Goal: Task Accomplishment & Management: Use online tool/utility

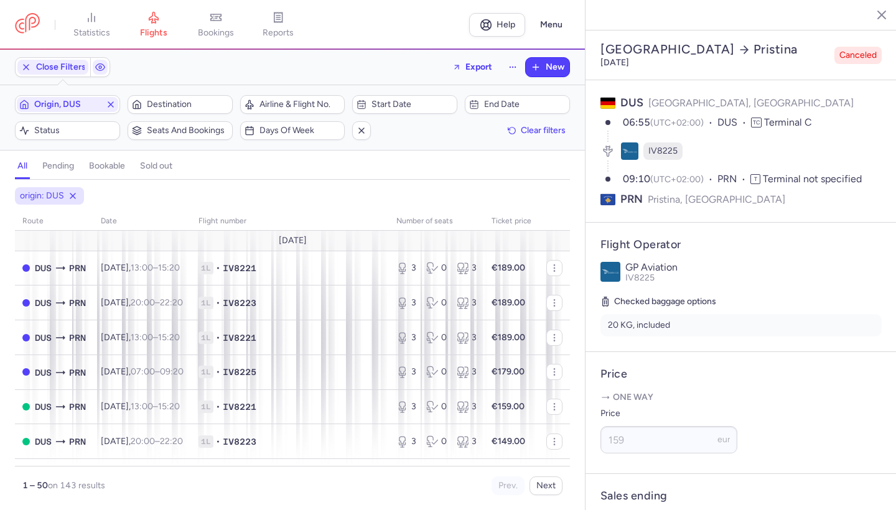
select select "days"
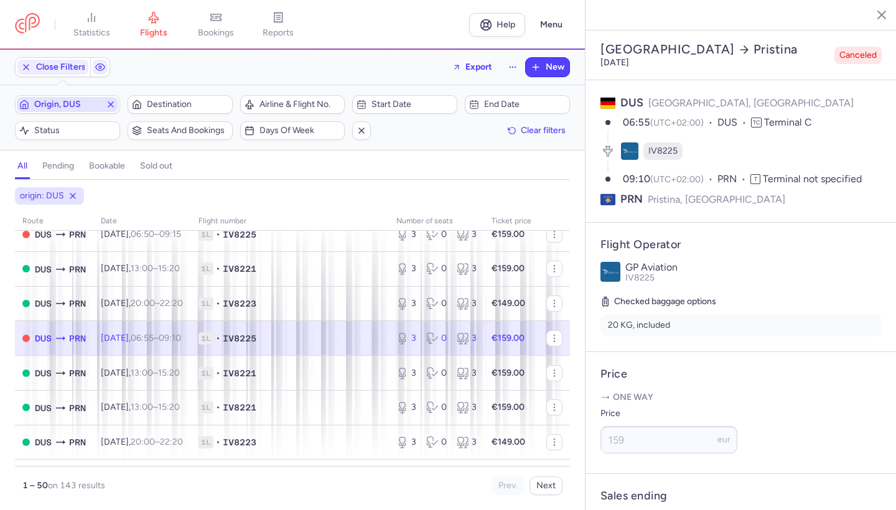
click at [115, 108] on icon "button" at bounding box center [111, 105] width 10 height 10
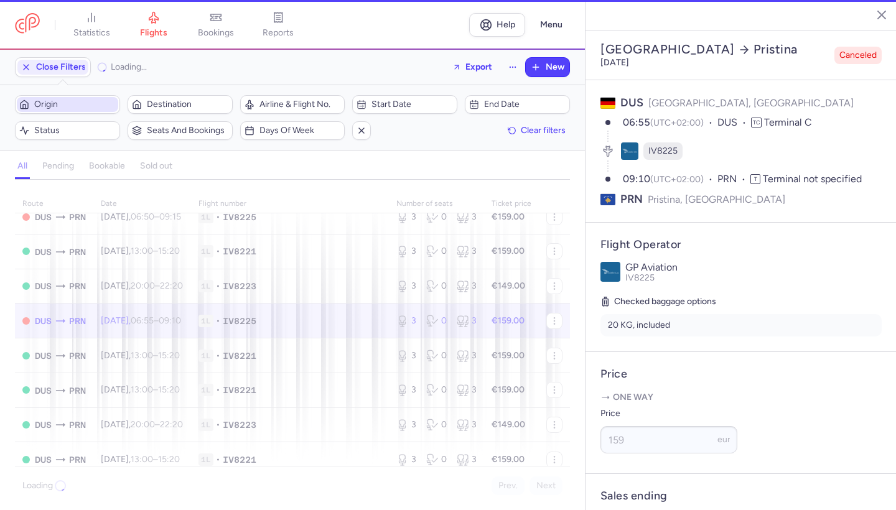
click at [92, 105] on span "Origin" at bounding box center [75, 105] width 82 height 10
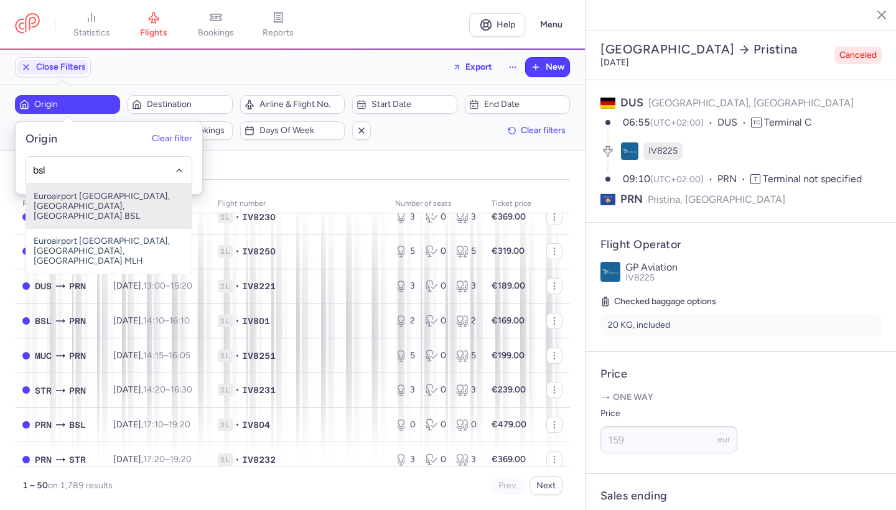
click at [95, 204] on span "Euroairport [GEOGRAPHIC_DATA], [GEOGRAPHIC_DATA], [GEOGRAPHIC_DATA] BSL" at bounding box center [109, 206] width 166 height 45
type input "bsl"
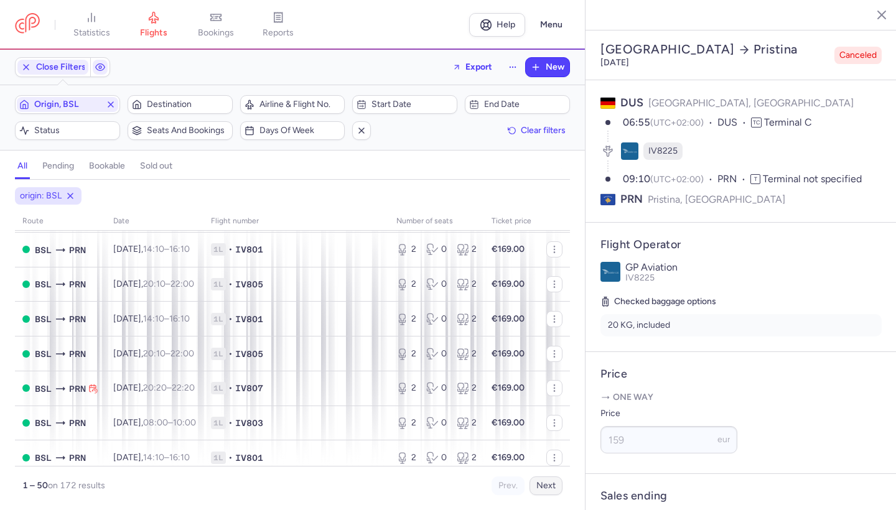
click at [546, 489] on button "Next" at bounding box center [546, 486] width 33 height 19
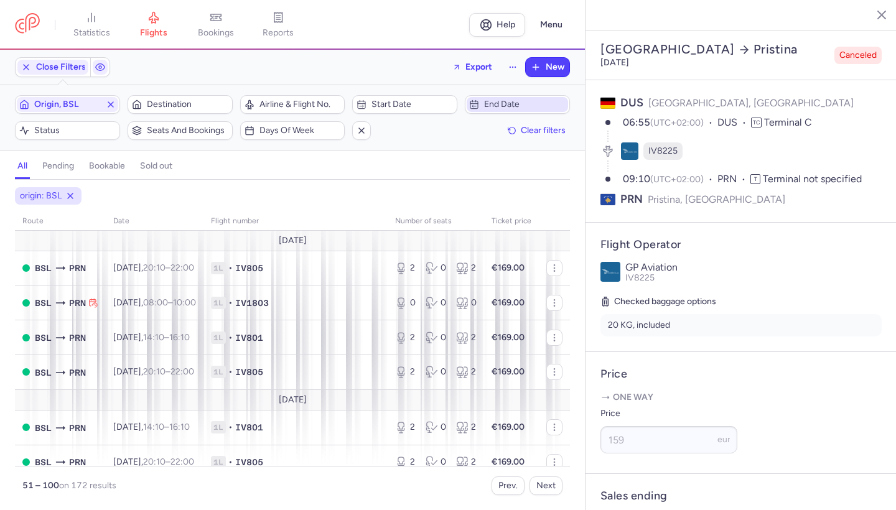
click at [510, 106] on span "End date" at bounding box center [525, 105] width 82 height 10
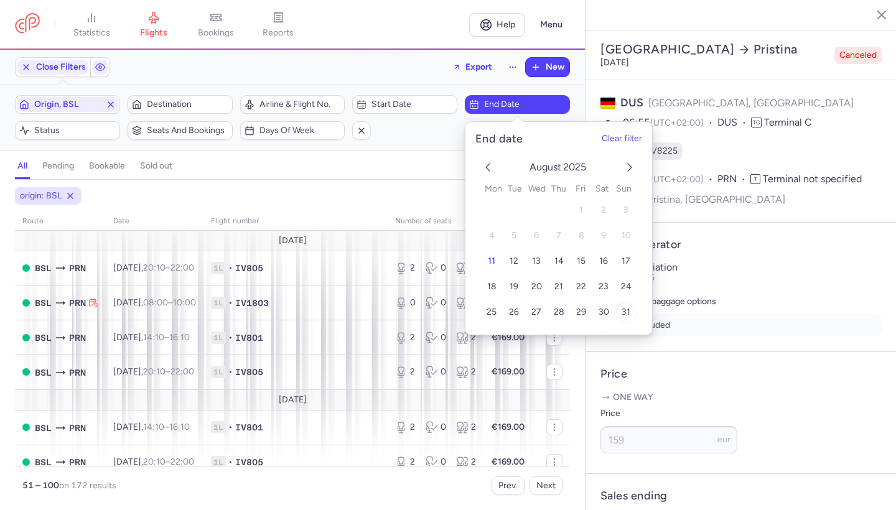
click at [631, 316] on button "31" at bounding box center [627, 313] width 22 height 22
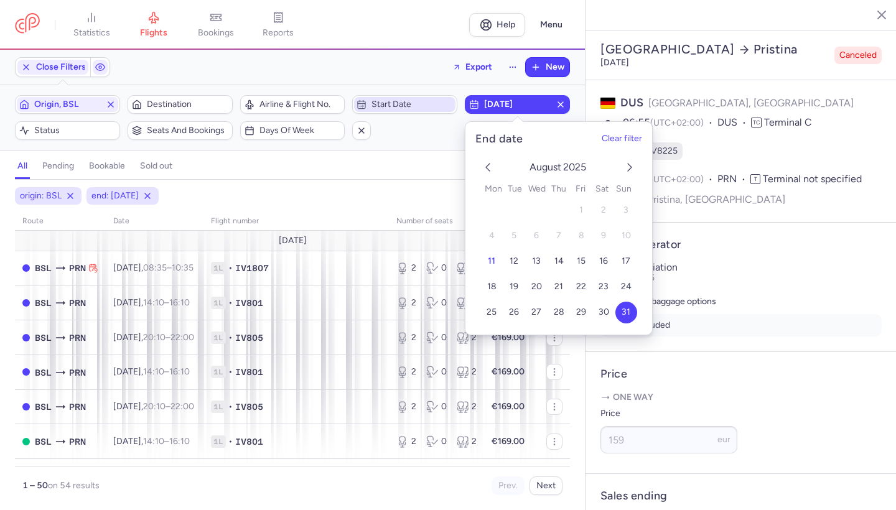
click at [426, 106] on span "Start date" at bounding box center [413, 105] width 82 height 10
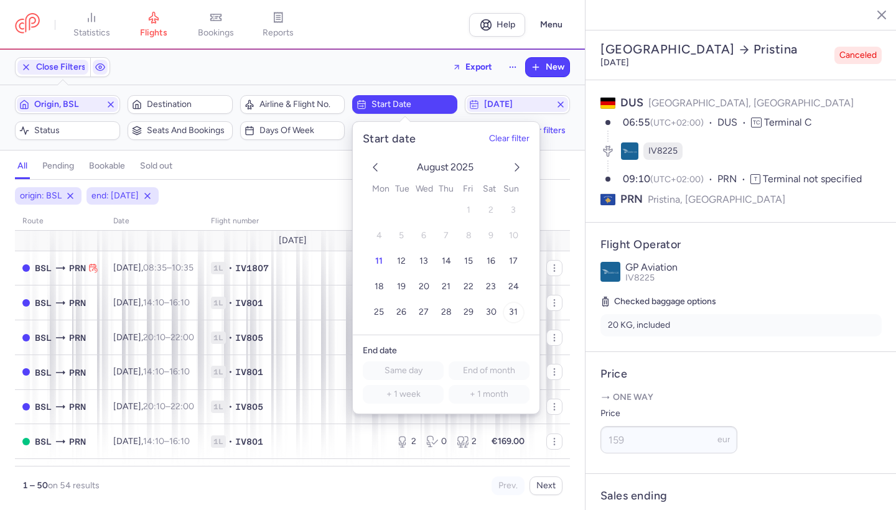
click at [511, 314] on span "31" at bounding box center [513, 312] width 9 height 11
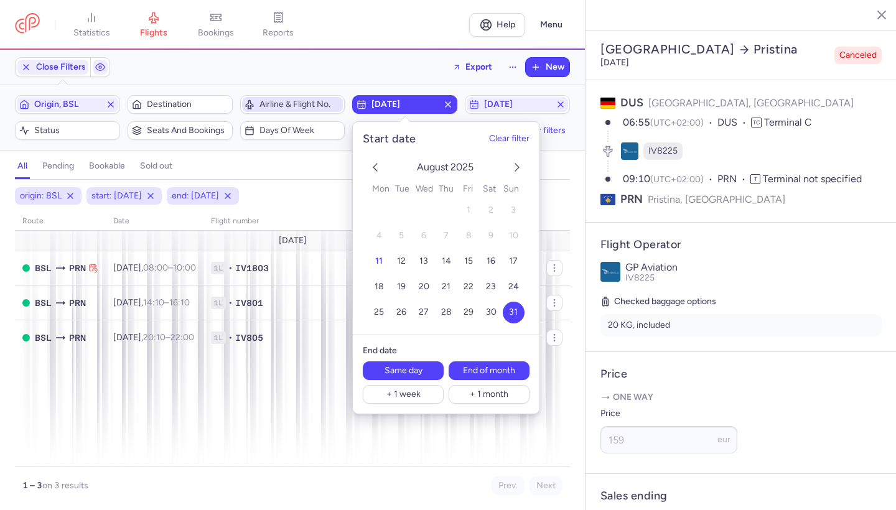
click at [280, 105] on span "Airline & Flight No." at bounding box center [301, 105] width 82 height 10
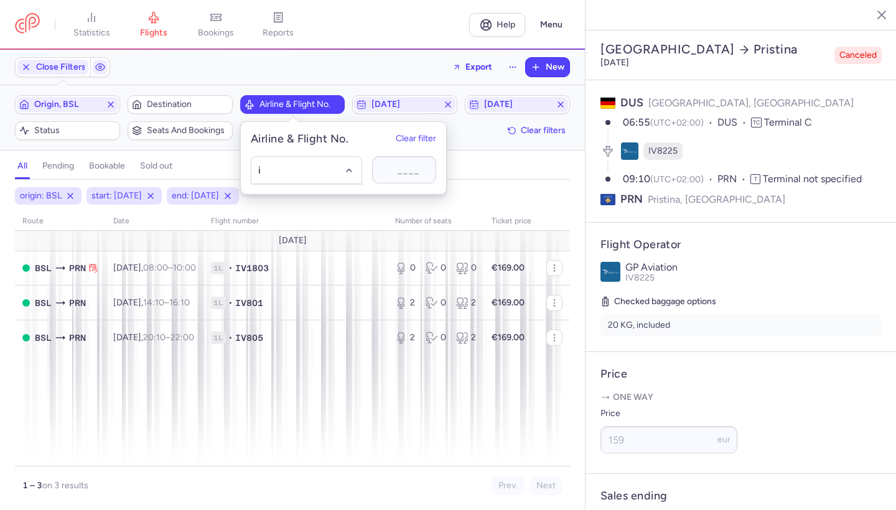
type input "iv"
click at [298, 233] on span "GP Aviation (IV)" at bounding box center [306, 225] width 110 height 27
type input "1803"
click at [501, 174] on div "all pending bookable sold out" at bounding box center [292, 169] width 555 height 22
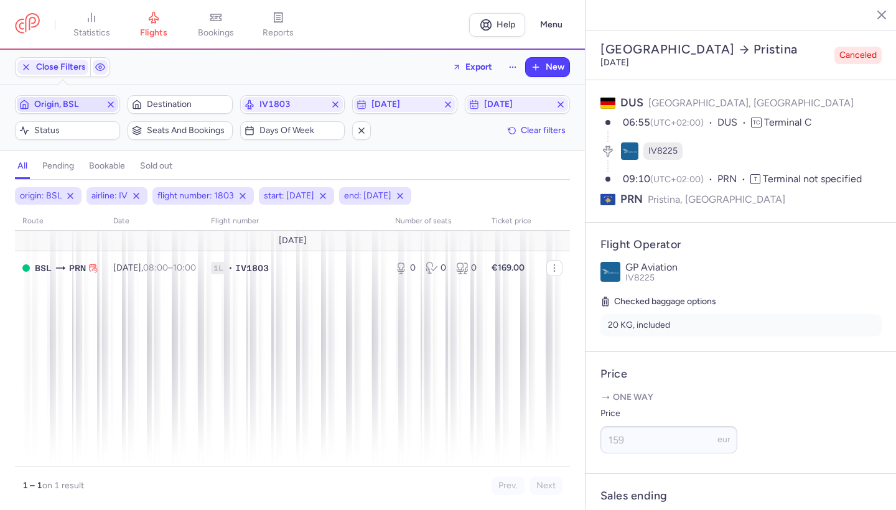
click at [108, 103] on icon "button" at bounding box center [111, 105] width 10 height 10
click at [334, 105] on icon "button" at bounding box center [336, 105] width 10 height 10
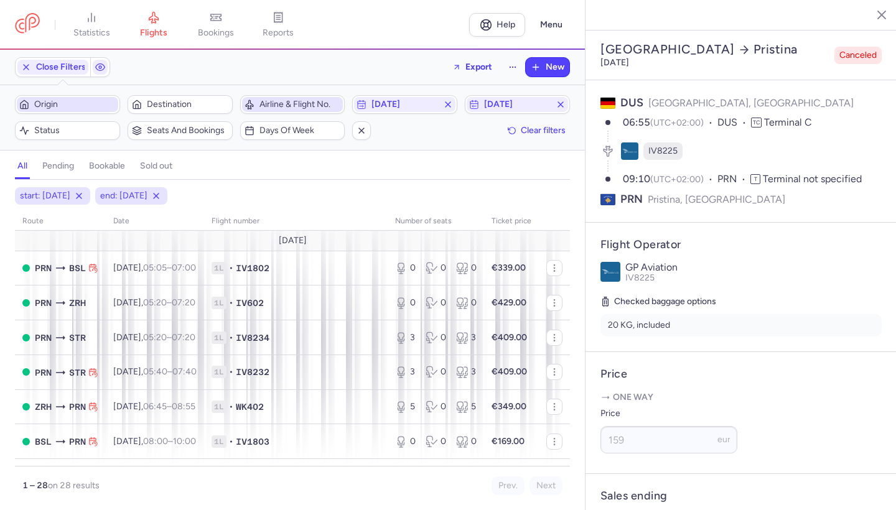
click at [318, 106] on span "Airline & Flight No." at bounding box center [301, 105] width 82 height 10
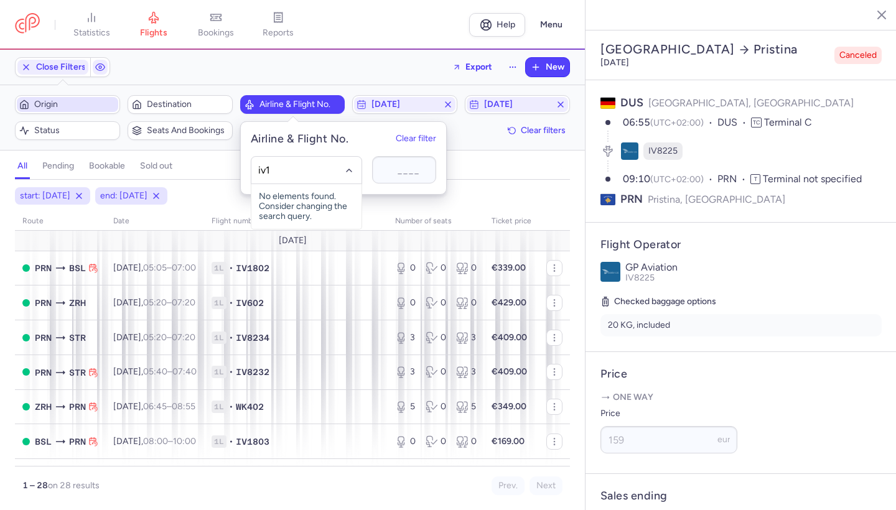
type input "iv"
click at [322, 225] on div "GP Aviation (IV)" at bounding box center [306, 225] width 61 height 10
type input "1802"
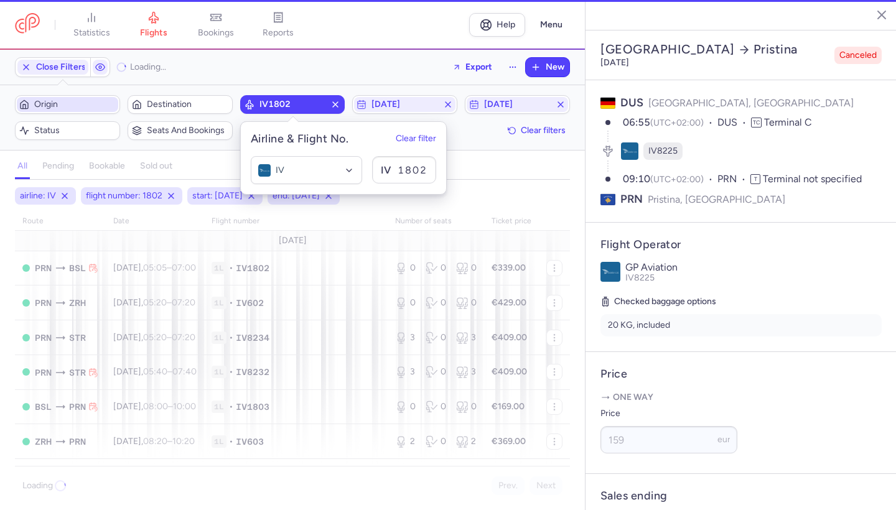
click at [477, 162] on div "all pending bookable sold out" at bounding box center [292, 169] width 555 height 22
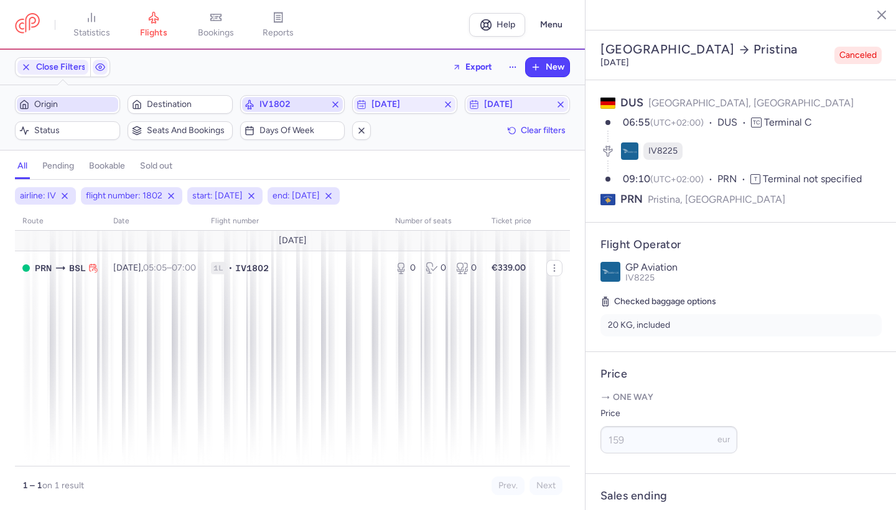
click at [336, 106] on icon "button" at bounding box center [336, 105] width 10 height 10
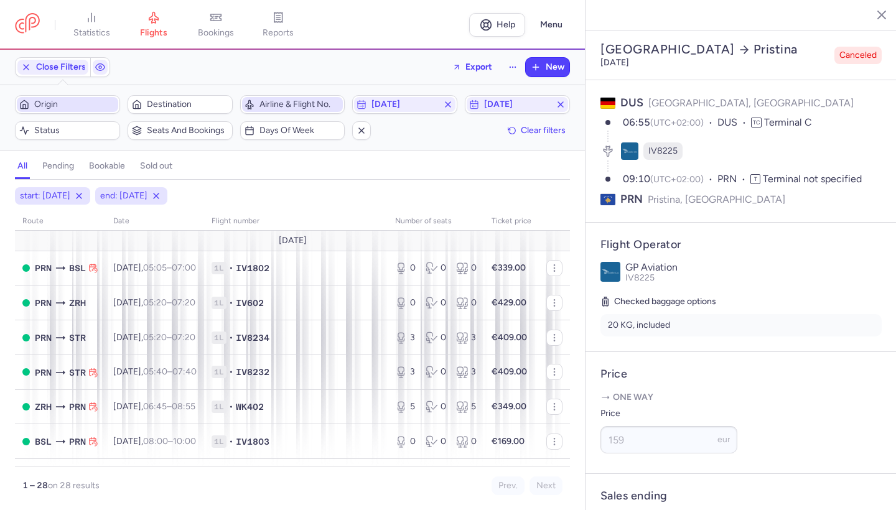
click at [83, 101] on span "Origin" at bounding box center [75, 105] width 82 height 10
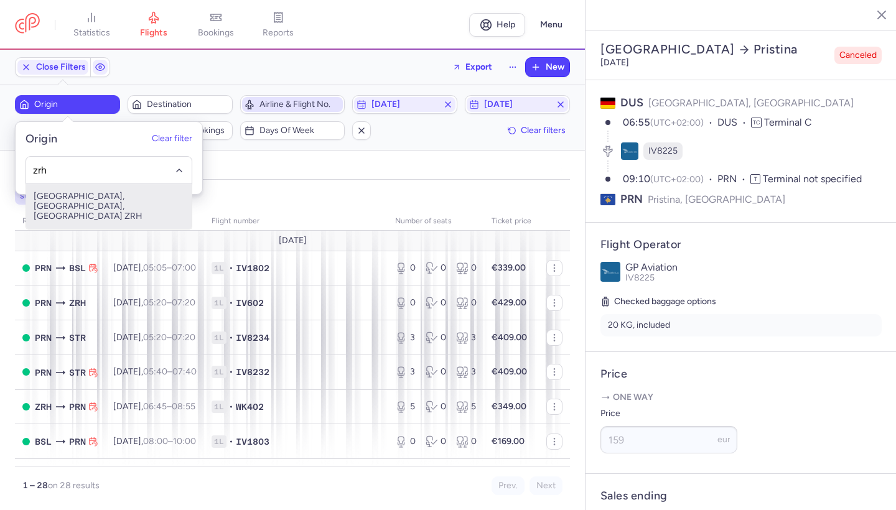
click at [79, 195] on span "[GEOGRAPHIC_DATA], [GEOGRAPHIC_DATA], [GEOGRAPHIC_DATA] ZRH" at bounding box center [109, 206] width 166 height 45
type input "zrh"
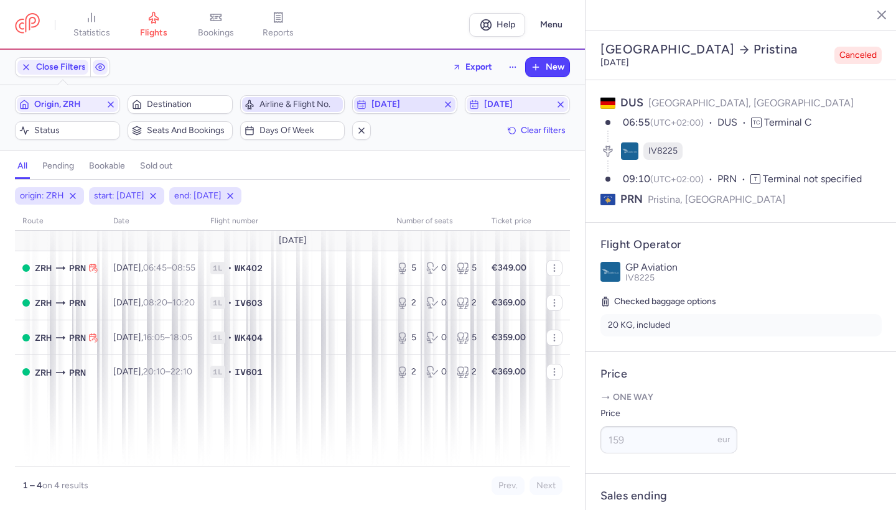
click at [420, 108] on span "[DATE]" at bounding box center [405, 105] width 67 height 10
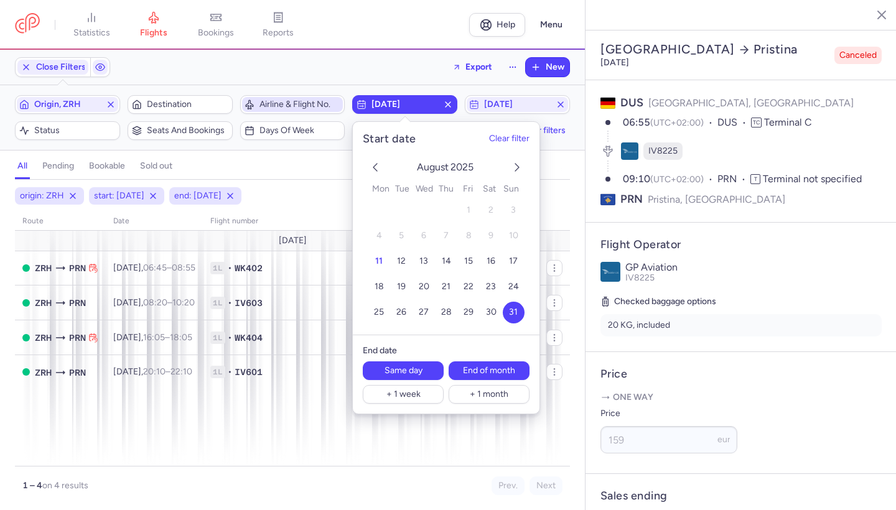
click at [522, 167] on icon "next month" at bounding box center [517, 167] width 15 height 15
click at [521, 169] on icon "next month" at bounding box center [517, 167] width 15 height 15
click at [428, 235] on button "8" at bounding box center [424, 236] width 22 height 22
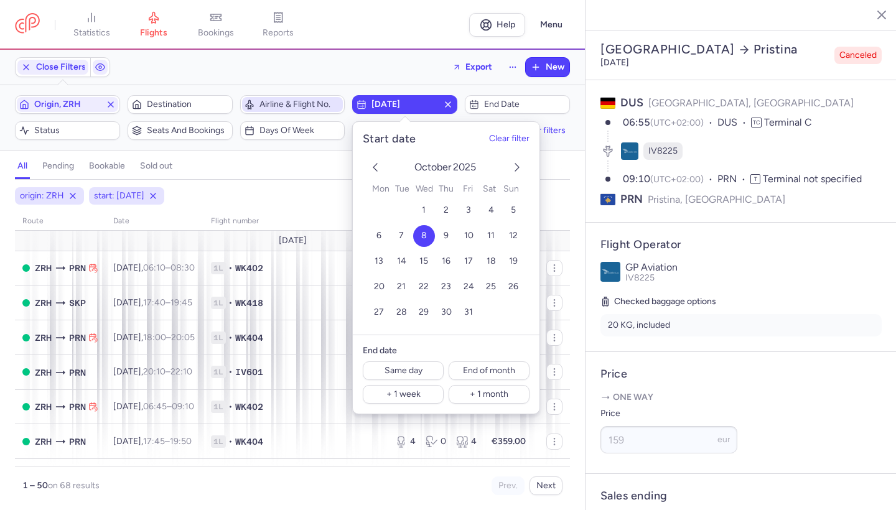
click at [303, 184] on div "origin: ZRH start: [DATE] route date Flight number number of seats Ticket price…" at bounding box center [292, 345] width 585 height 331
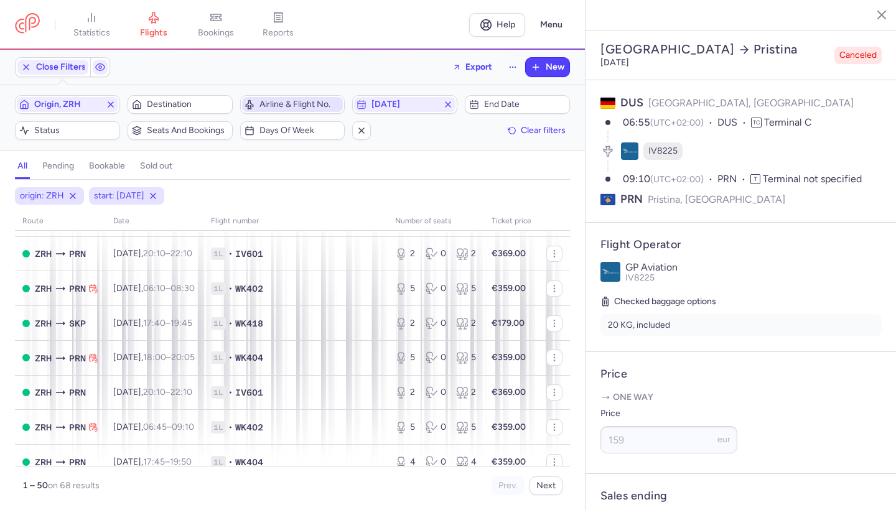
scroll to position [848, 0]
click at [286, 123] on span "Days of week" at bounding box center [292, 130] width 101 height 15
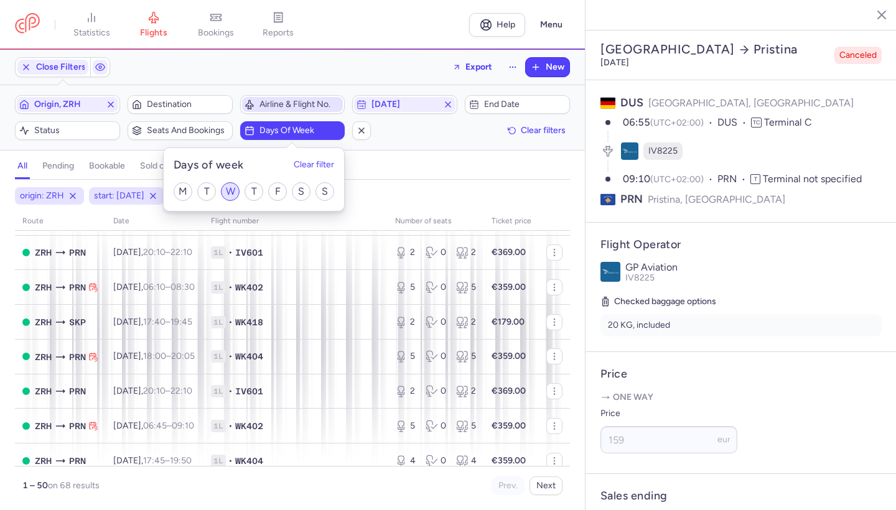
click at [231, 195] on input "W" at bounding box center [230, 191] width 19 height 19
checkbox input "true"
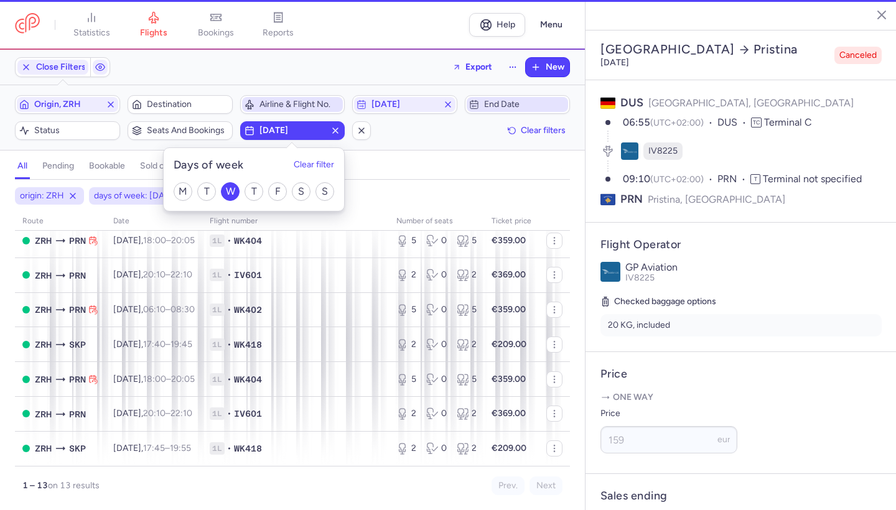
scroll to position [233, 0]
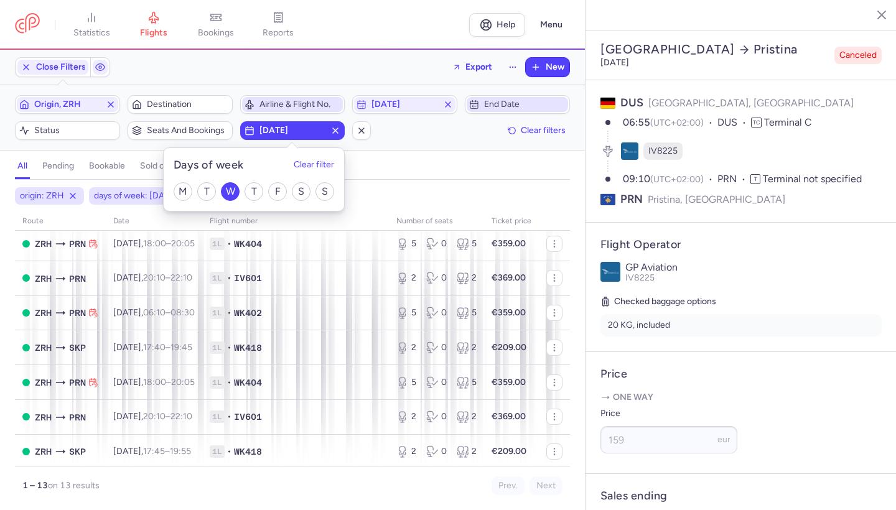
click at [505, 111] on span "End date" at bounding box center [517, 104] width 101 height 15
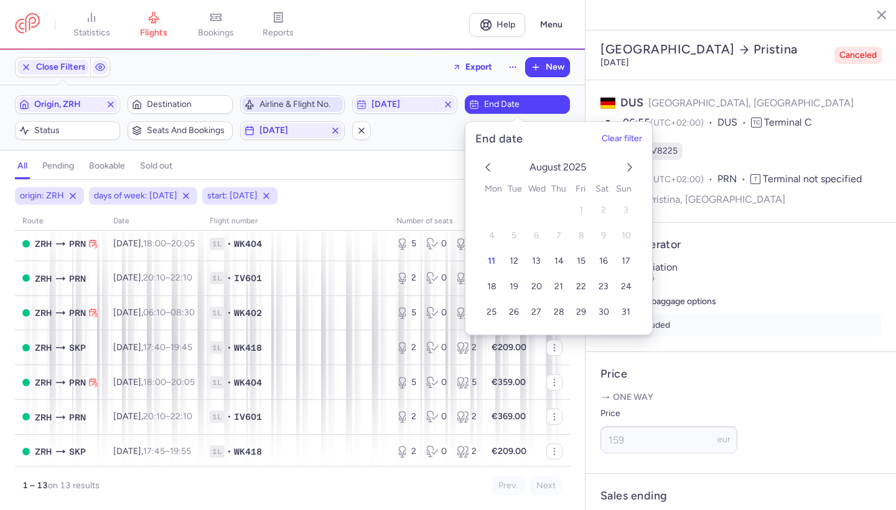
click at [630, 162] on icon "next month" at bounding box center [630, 167] width 15 height 15
click at [630, 164] on icon "next month" at bounding box center [630, 167] width 15 height 15
click at [533, 288] on span "22" at bounding box center [537, 286] width 10 height 11
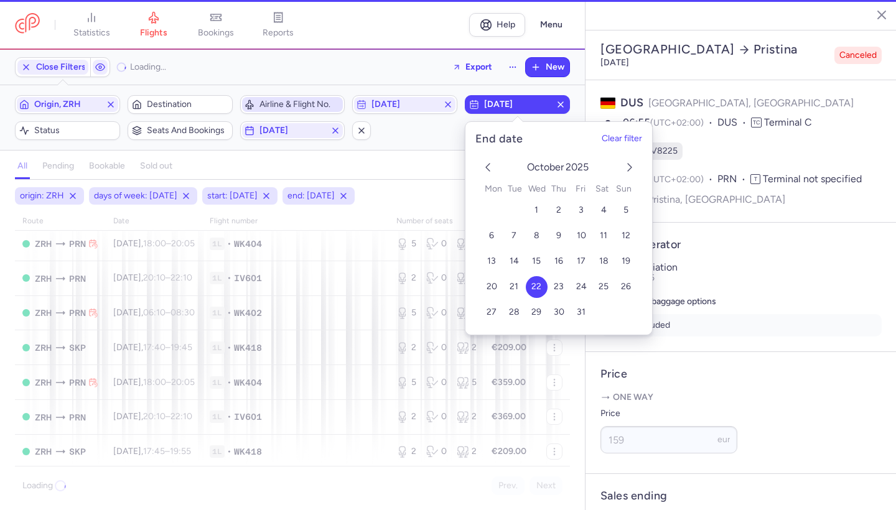
scroll to position [198, 0]
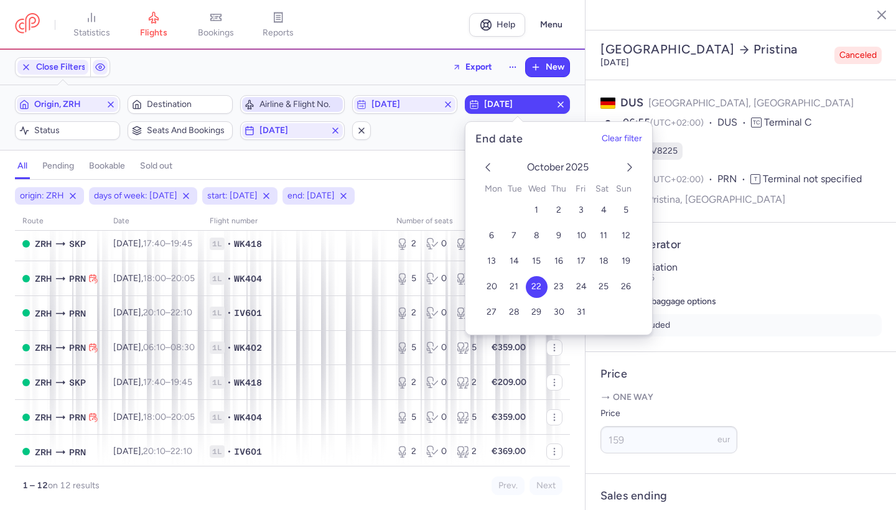
click at [411, 154] on div "all pending bookable sold out 4" at bounding box center [292, 166] width 555 height 27
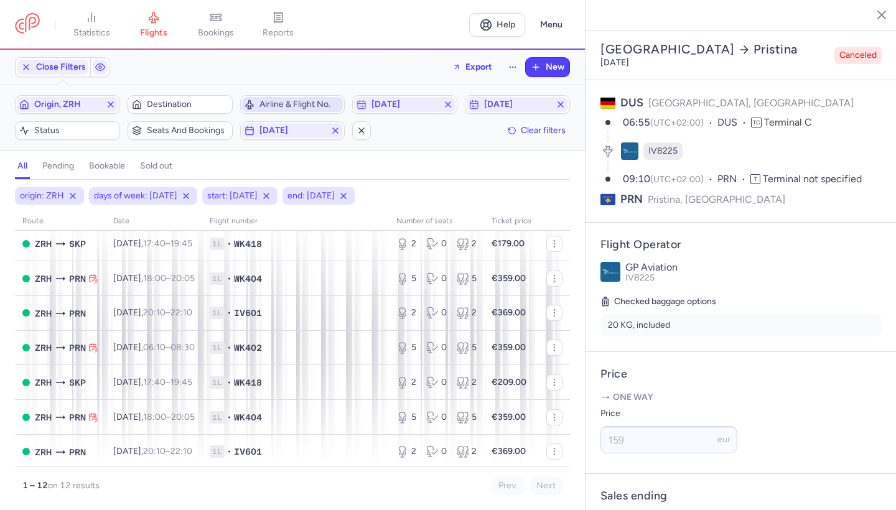
click at [285, 105] on span "Airline & Flight No." at bounding box center [301, 105] width 82 height 10
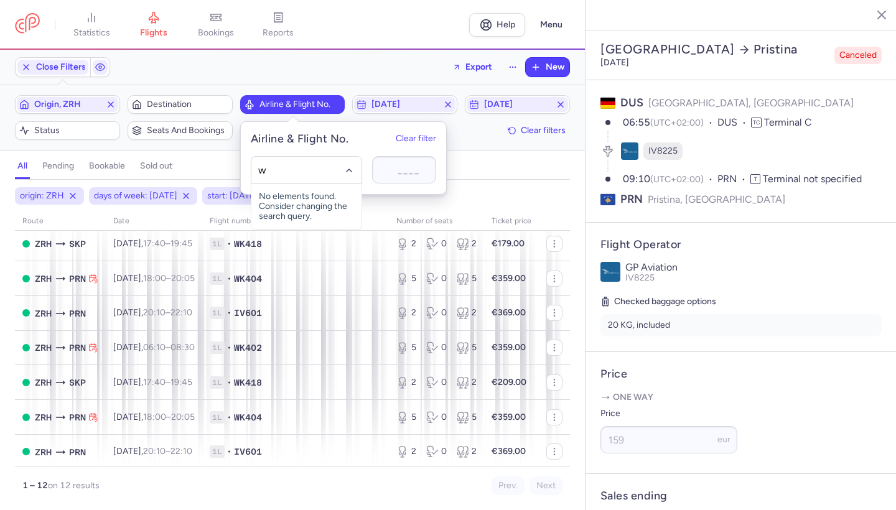
type input "wk"
click at [308, 195] on span "Edelweiss Air" at bounding box center [302, 198] width 52 height 10
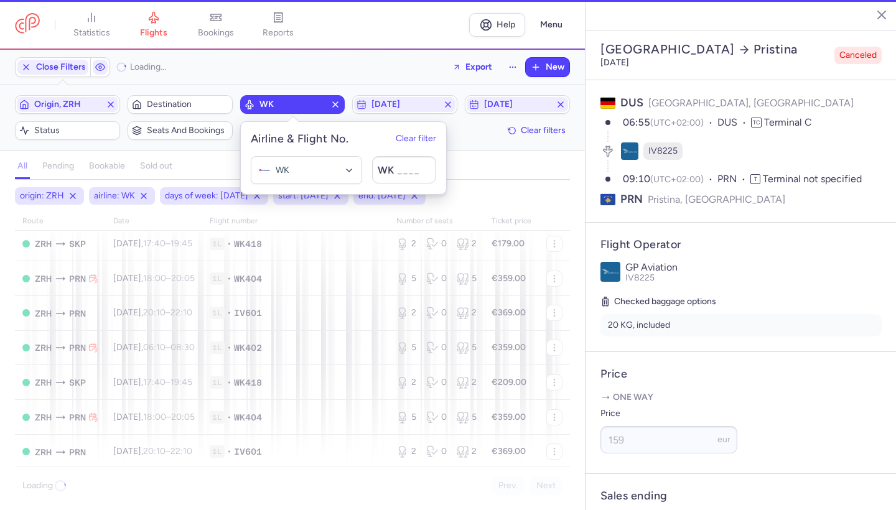
scroll to position [95, 0]
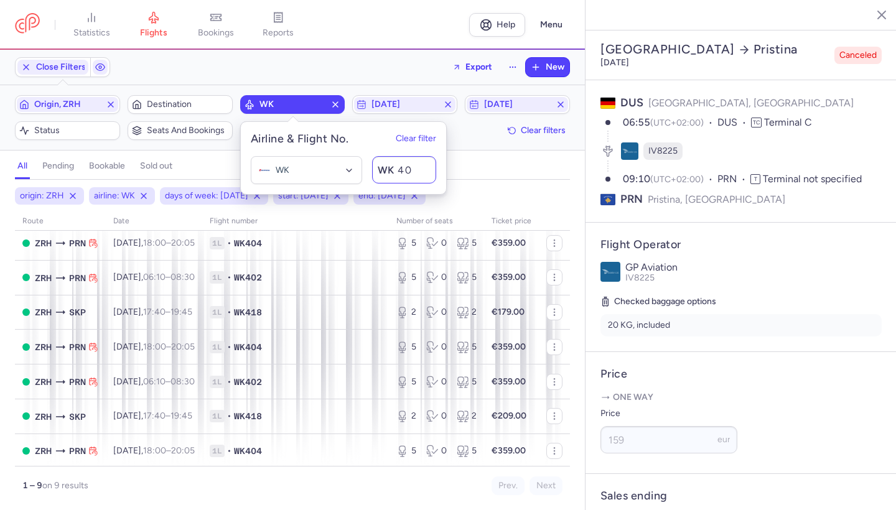
type input "402"
click at [502, 169] on div "all pending bookable sold out" at bounding box center [292, 169] width 555 height 22
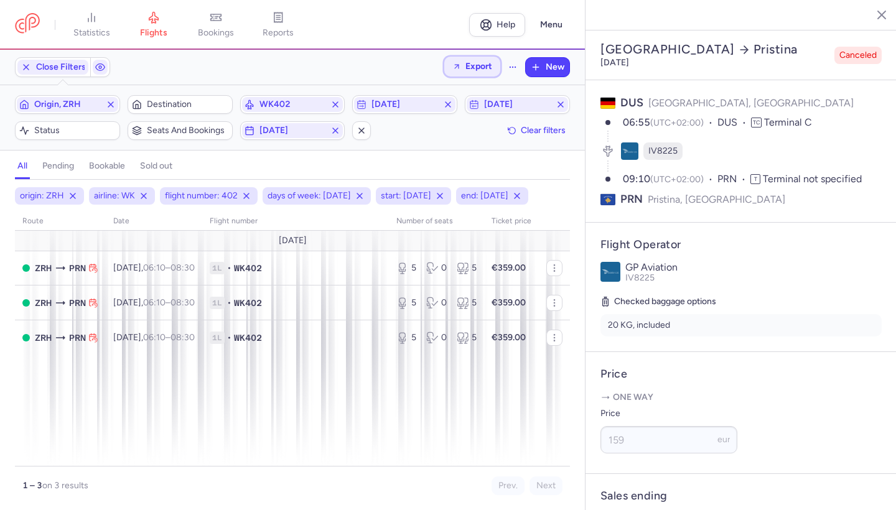
click at [476, 63] on span "Export" at bounding box center [479, 66] width 27 height 9
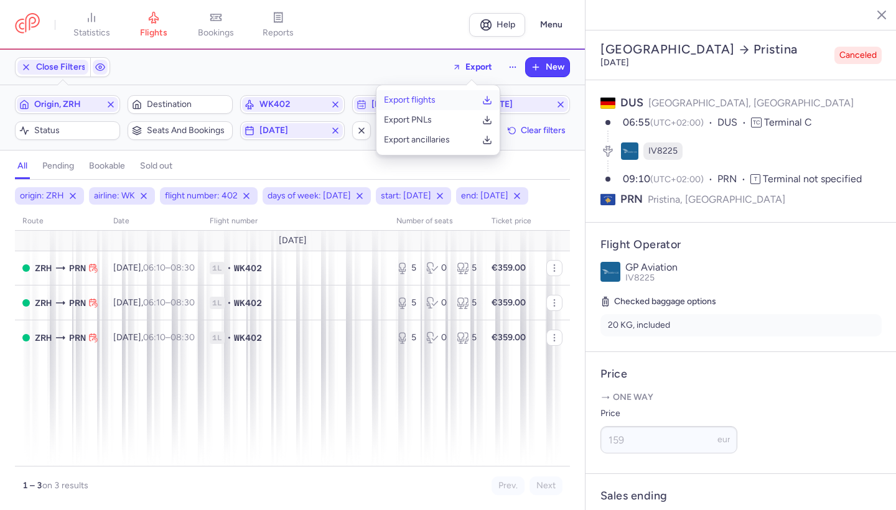
click at [417, 98] on p "Export flights" at bounding box center [410, 100] width 52 height 10
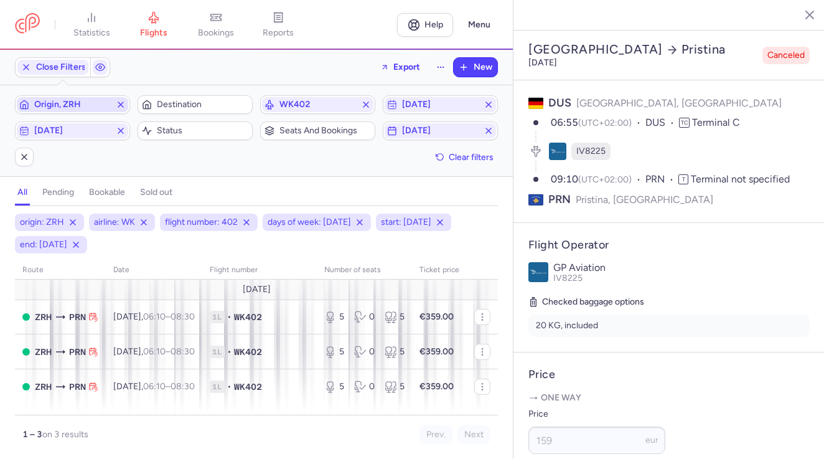
click at [122, 105] on icon "button" at bounding box center [121, 105] width 10 height 10
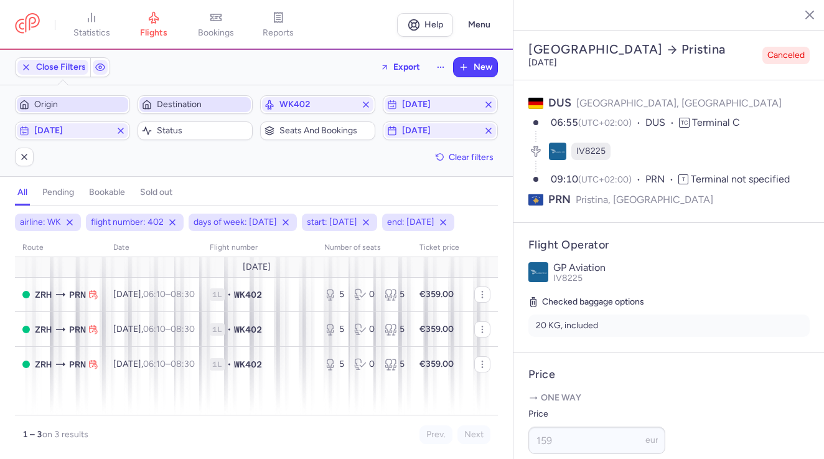
click at [216, 101] on span "Destination" at bounding box center [203, 105] width 92 height 10
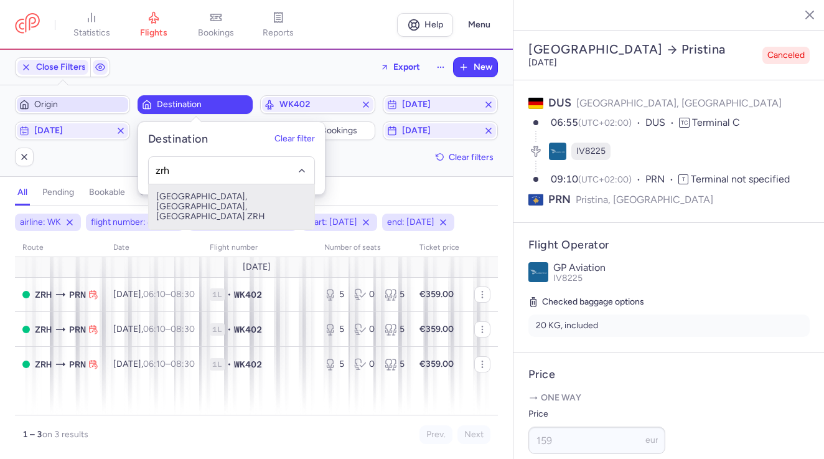
click at [227, 199] on span "[GEOGRAPHIC_DATA], [GEOGRAPHIC_DATA], [GEOGRAPHIC_DATA] ZRH" at bounding box center [232, 206] width 166 height 45
type input "zrh"
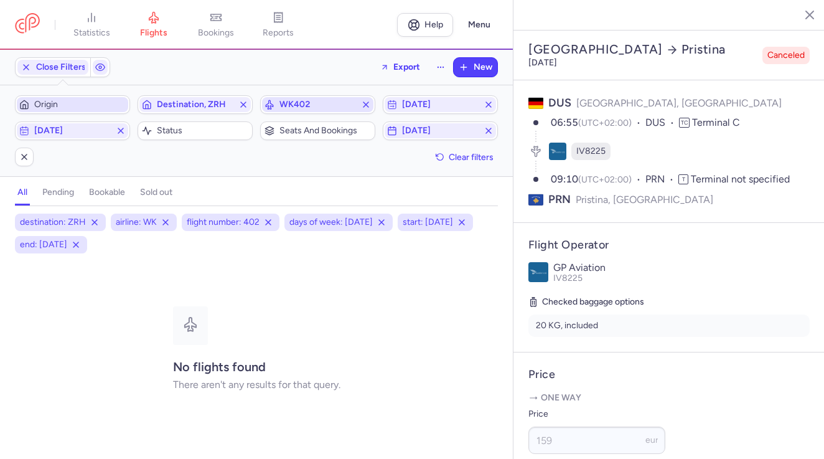
click at [333, 102] on span "WK402" at bounding box center [318, 105] width 77 height 10
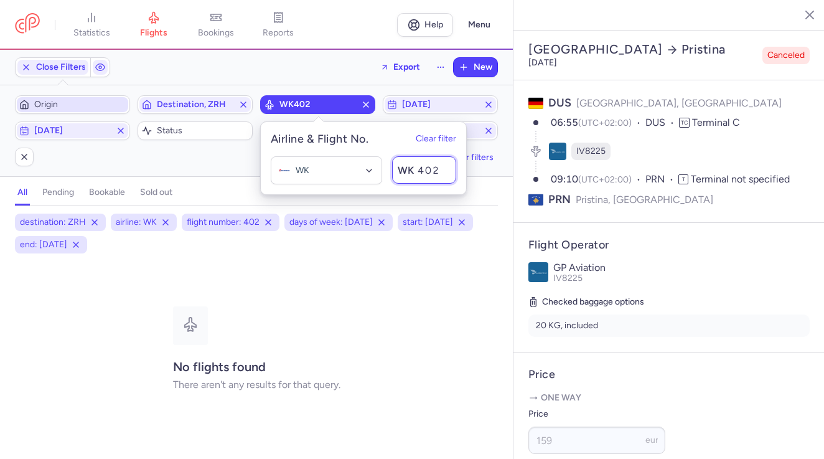
click at [444, 169] on input "402" at bounding box center [424, 169] width 64 height 27
type input "403"
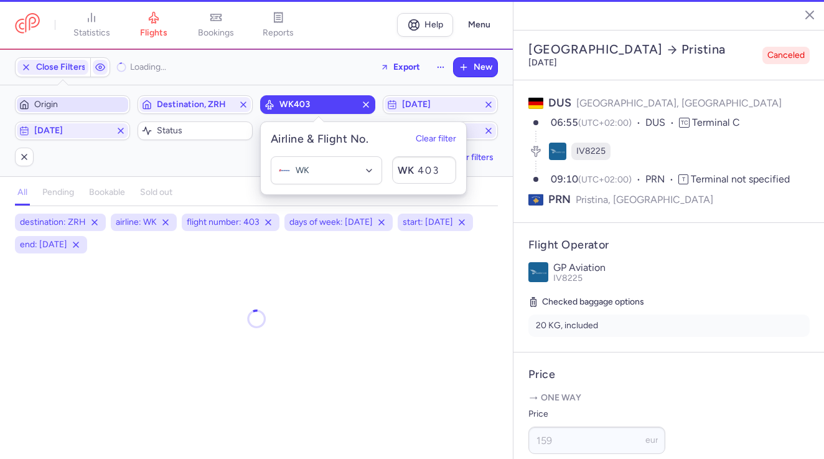
click at [454, 200] on div "all pending bookable sold out" at bounding box center [256, 195] width 483 height 22
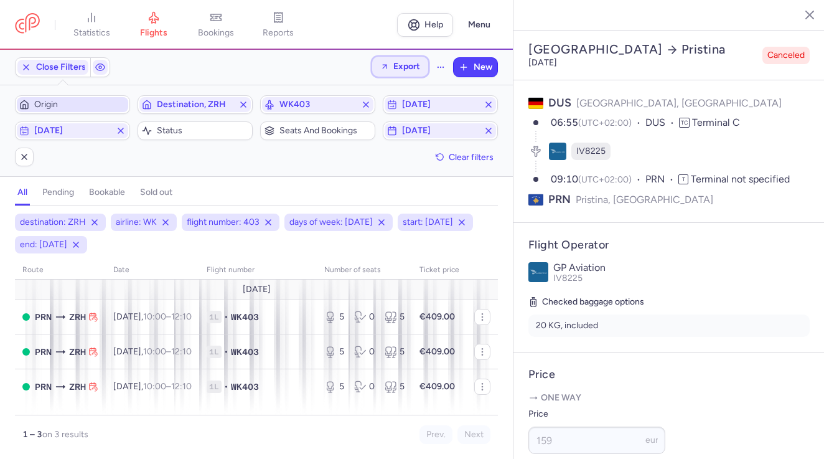
click at [398, 66] on span "Export" at bounding box center [406, 66] width 27 height 9
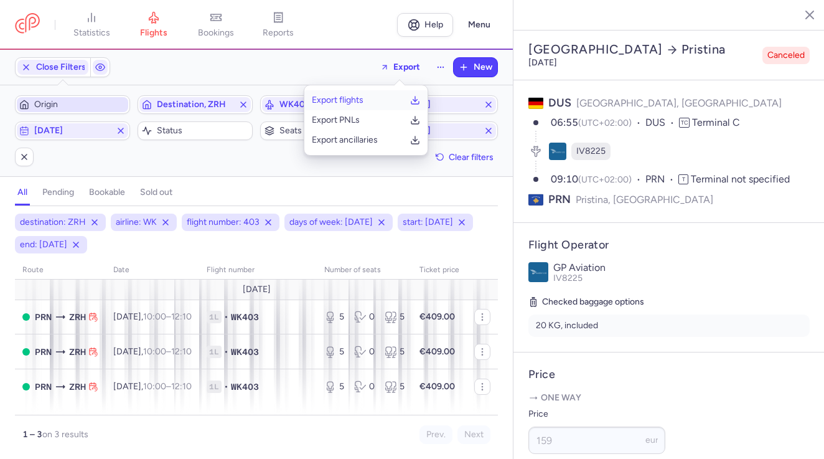
click at [344, 97] on p "Export flights" at bounding box center [338, 100] width 52 height 10
